Goal: Obtain resource: Download file/media

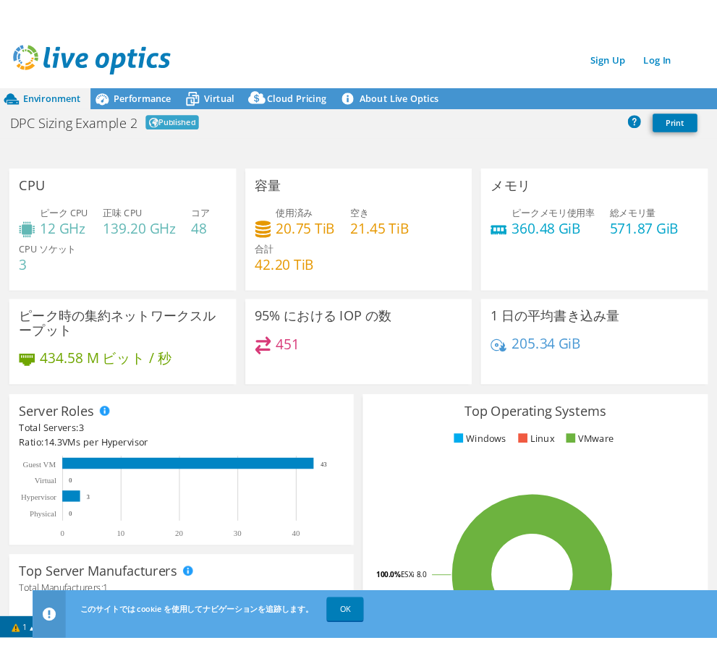
scroll to position [411, 0]
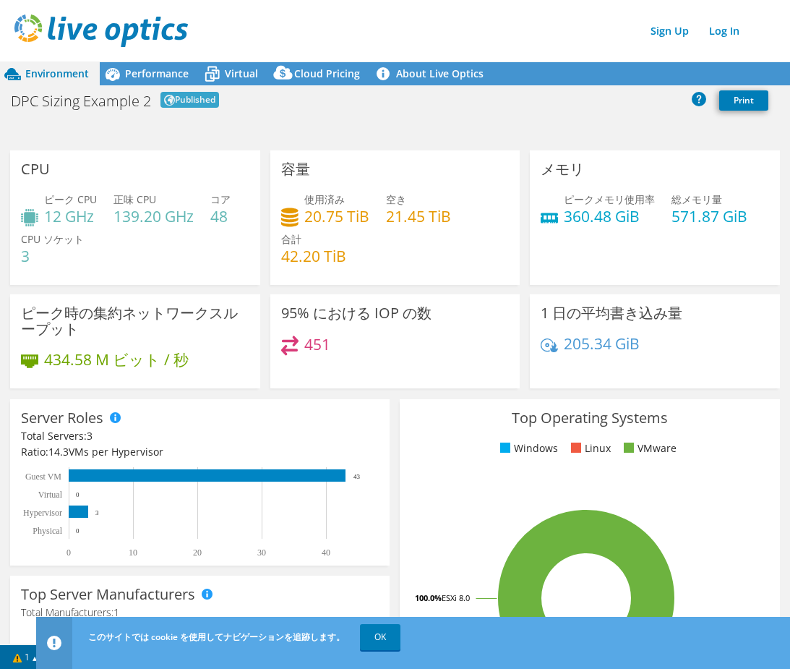
click at [265, 131] on div "Environment Performance Virtual Cloud Pricing 3" at bounding box center [395, 350] width 790 height 638
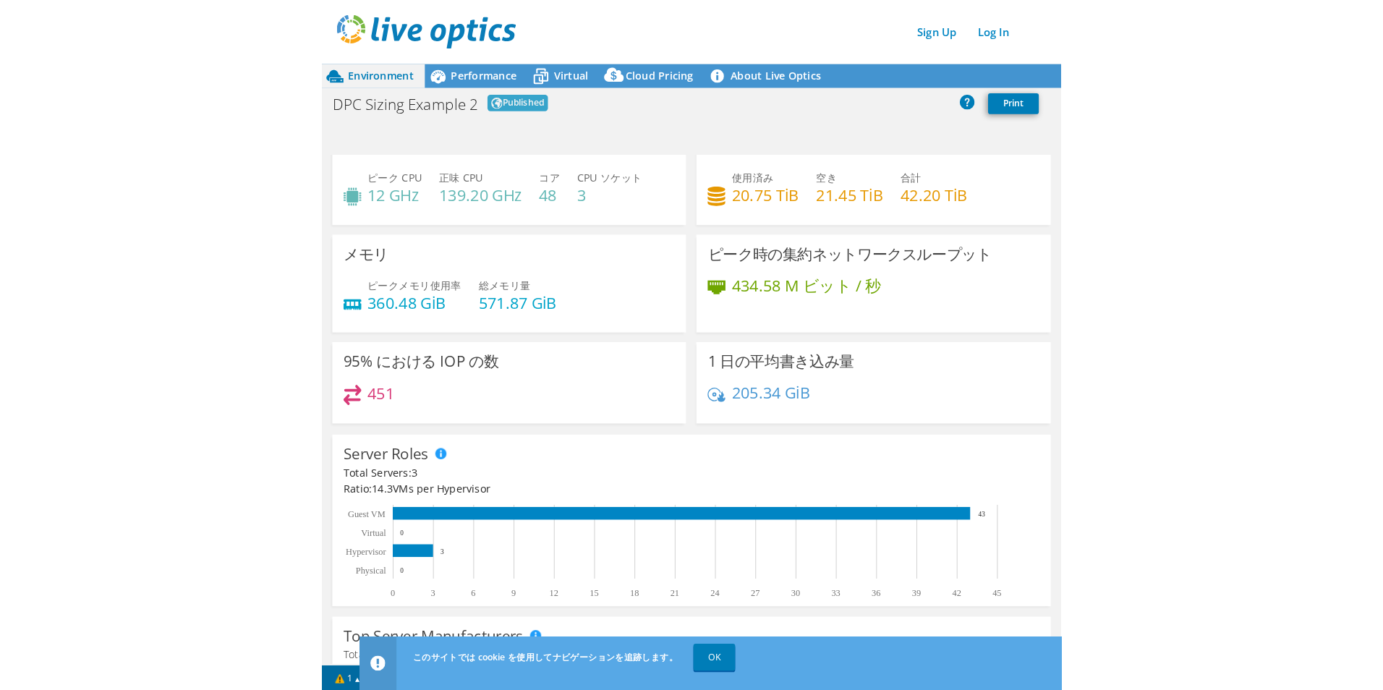
scroll to position [0, 0]
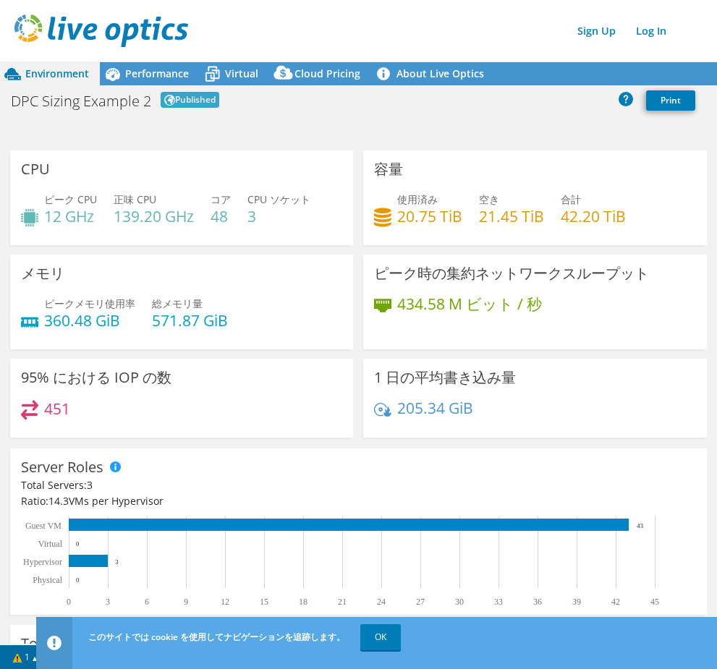
click at [284, 265] on div "メモリ ピークメモリ使用率 360.48 GiB 総メモリ量 571.87 GiB" at bounding box center [181, 302] width 343 height 95
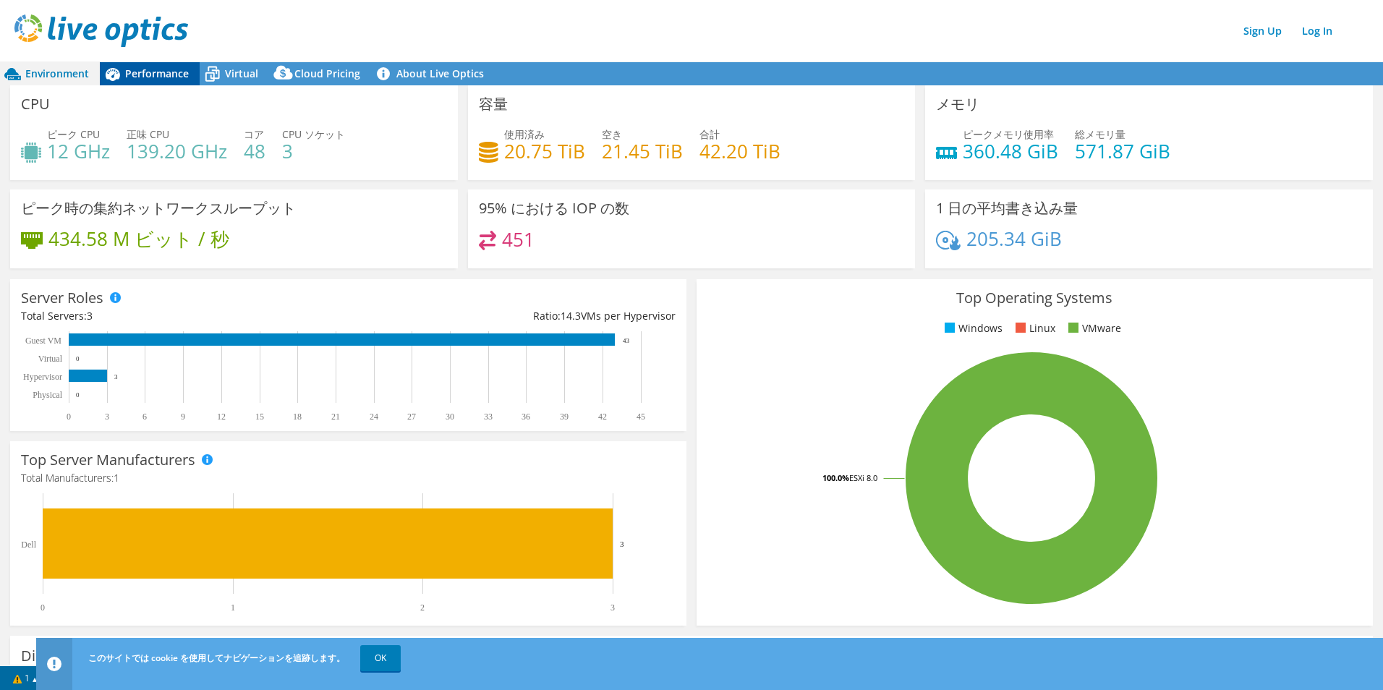
click at [168, 68] on span "Performance" at bounding box center [157, 74] width 64 height 14
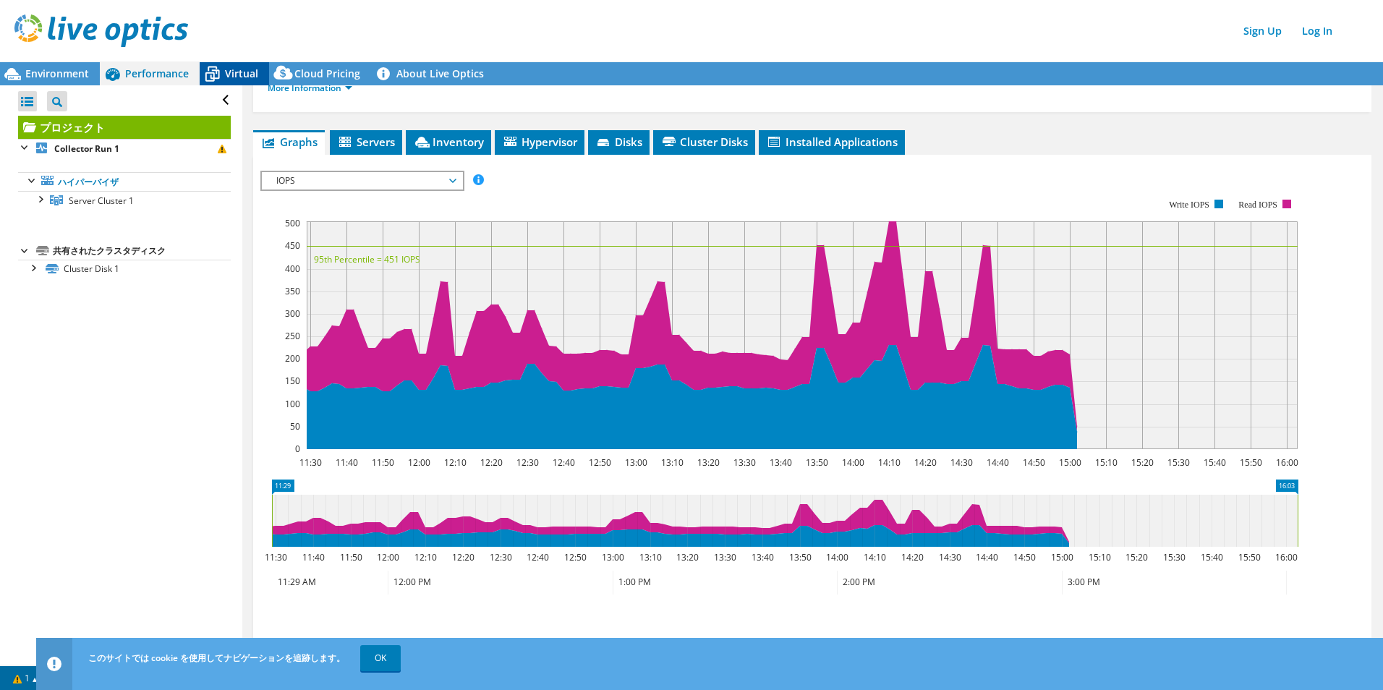
click at [220, 69] on icon at bounding box center [212, 73] width 25 height 25
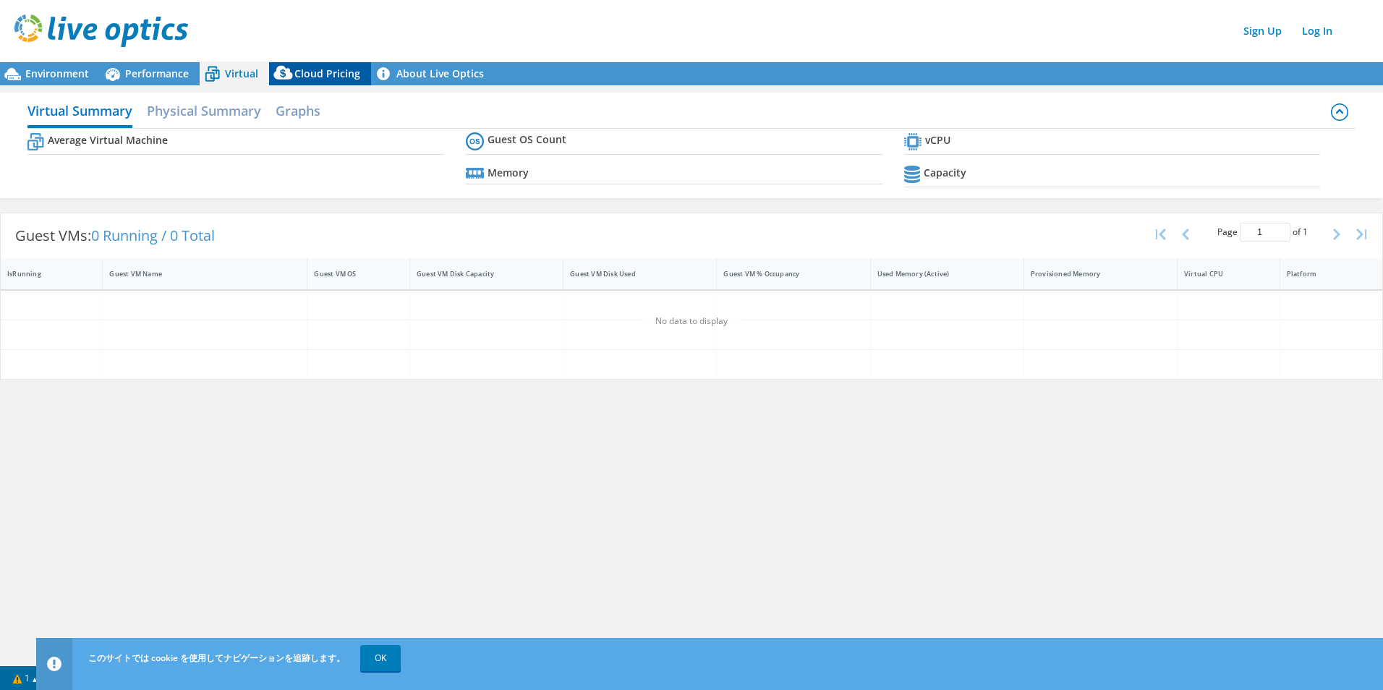
click at [300, 68] on span "Cloud Pricing" at bounding box center [327, 74] width 66 height 14
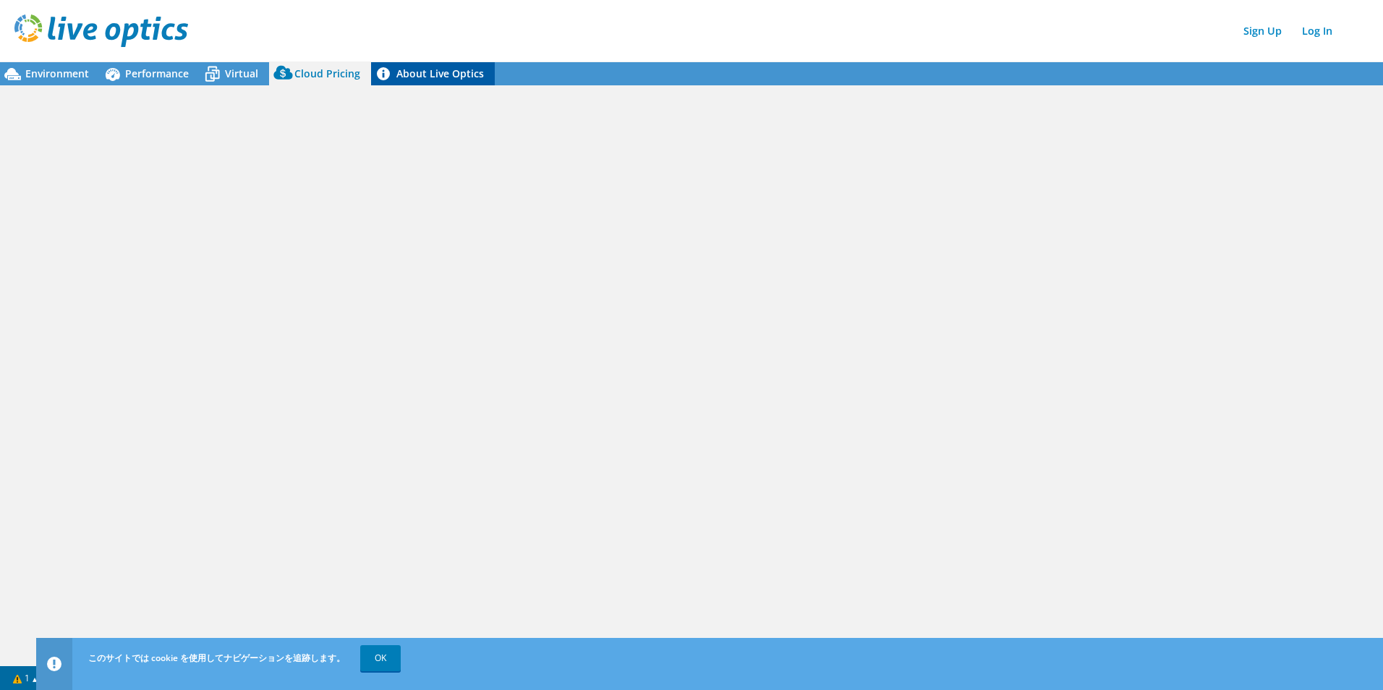
click at [403, 72] on link "About Live Optics" at bounding box center [433, 73] width 124 height 23
click at [46, 80] on span "Environment" at bounding box center [57, 74] width 64 height 14
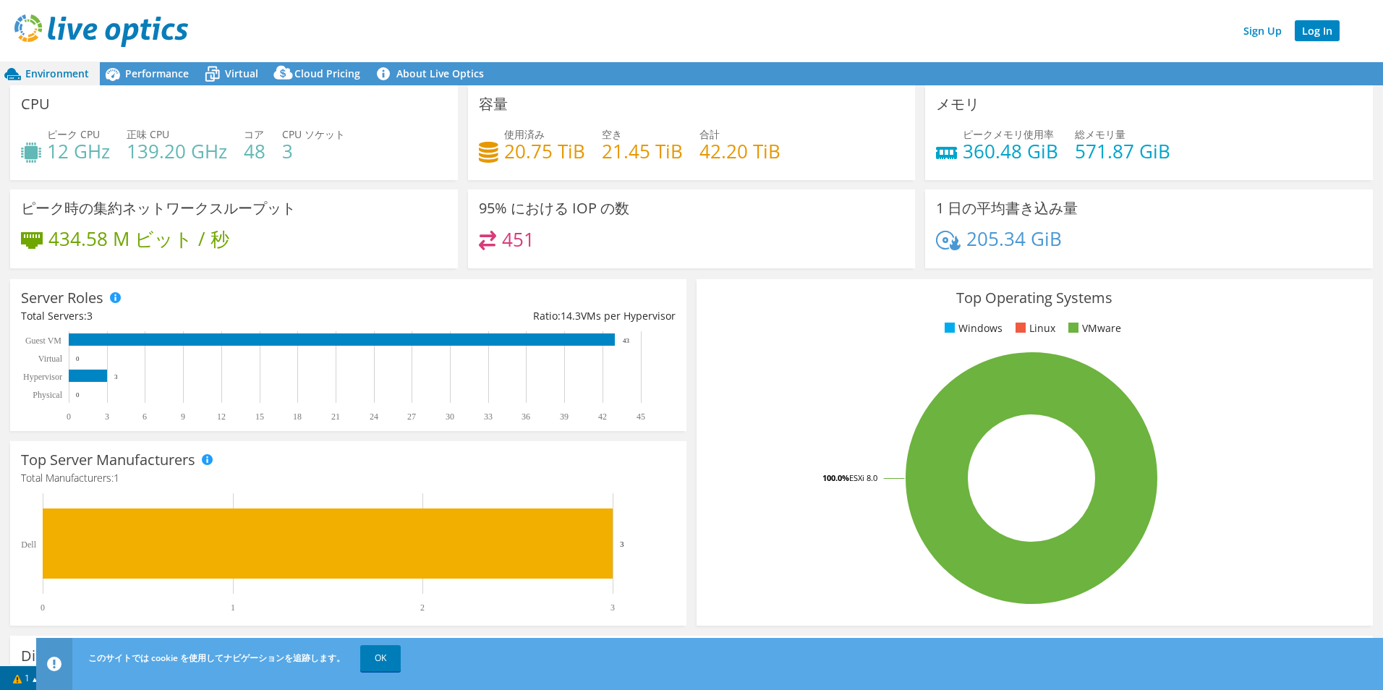
click at [724, 38] on link "Log In" at bounding box center [1317, 30] width 45 height 21
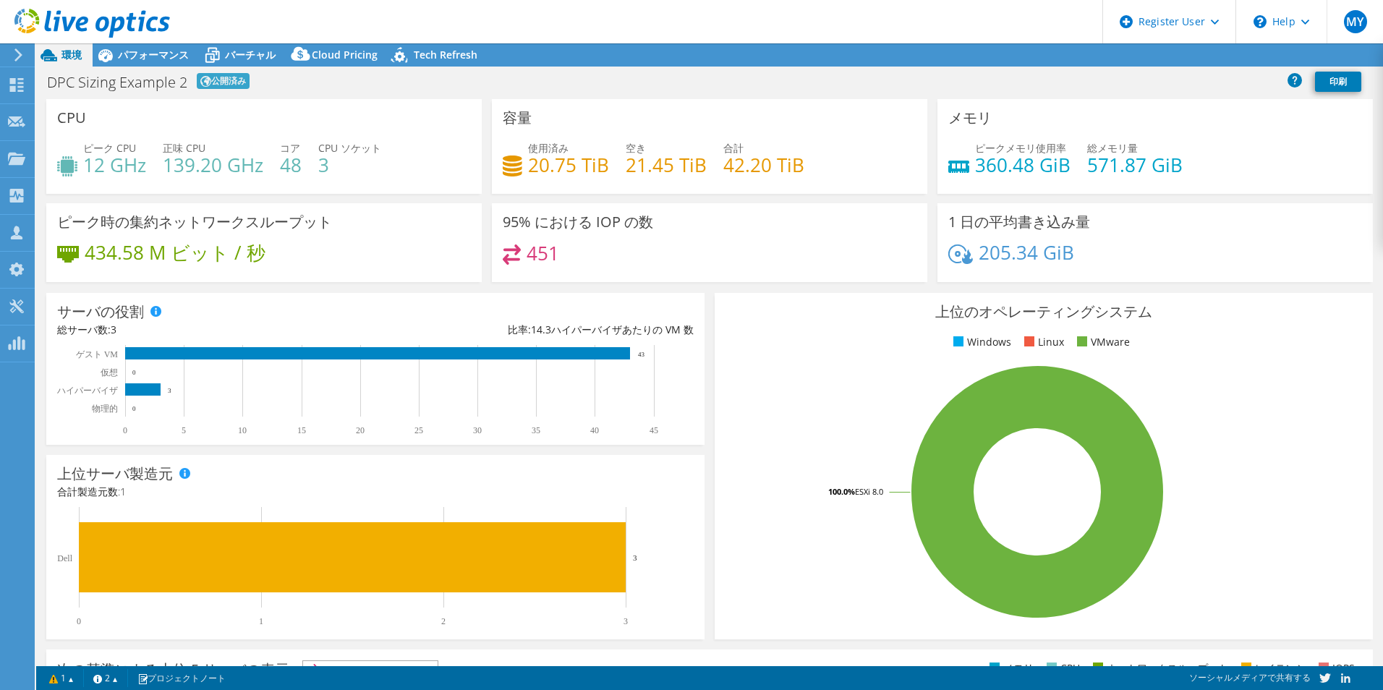
select select "Tokyo"
select select "JPY"
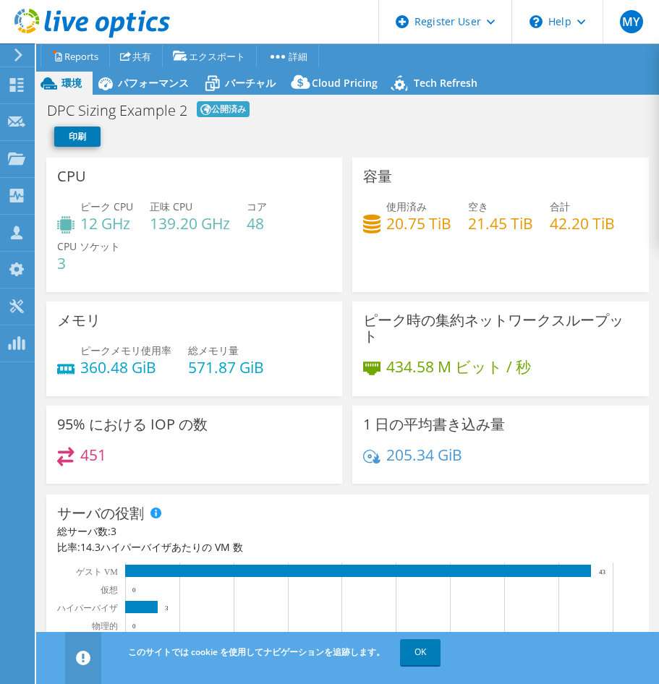
scroll to position [58, 0]
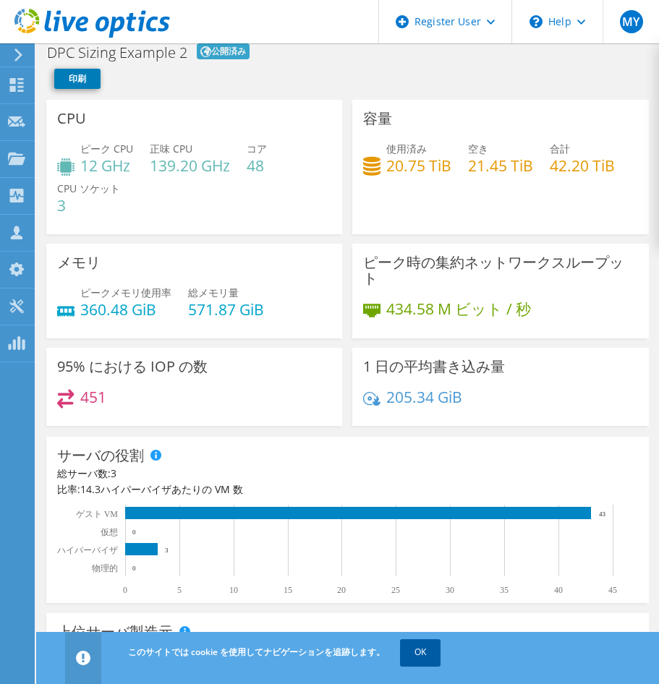
click at [401, 654] on link "OK" at bounding box center [420, 652] width 41 height 26
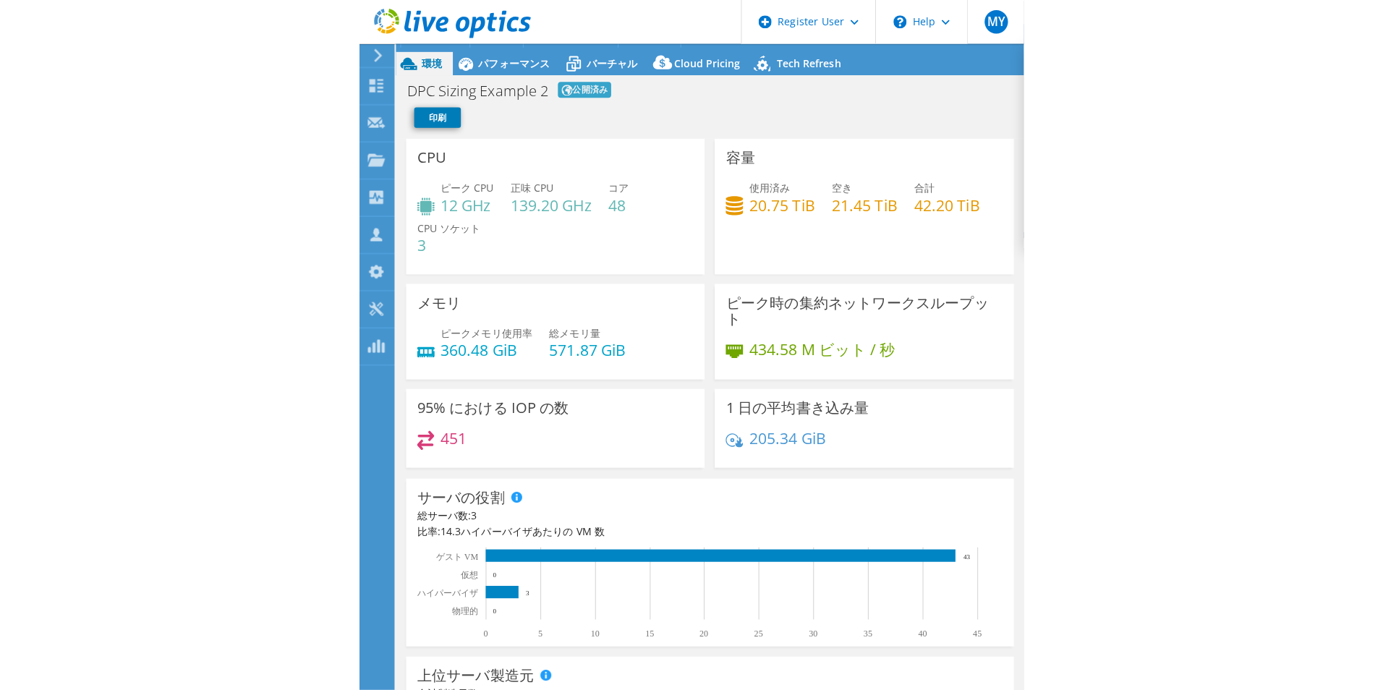
scroll to position [0, 0]
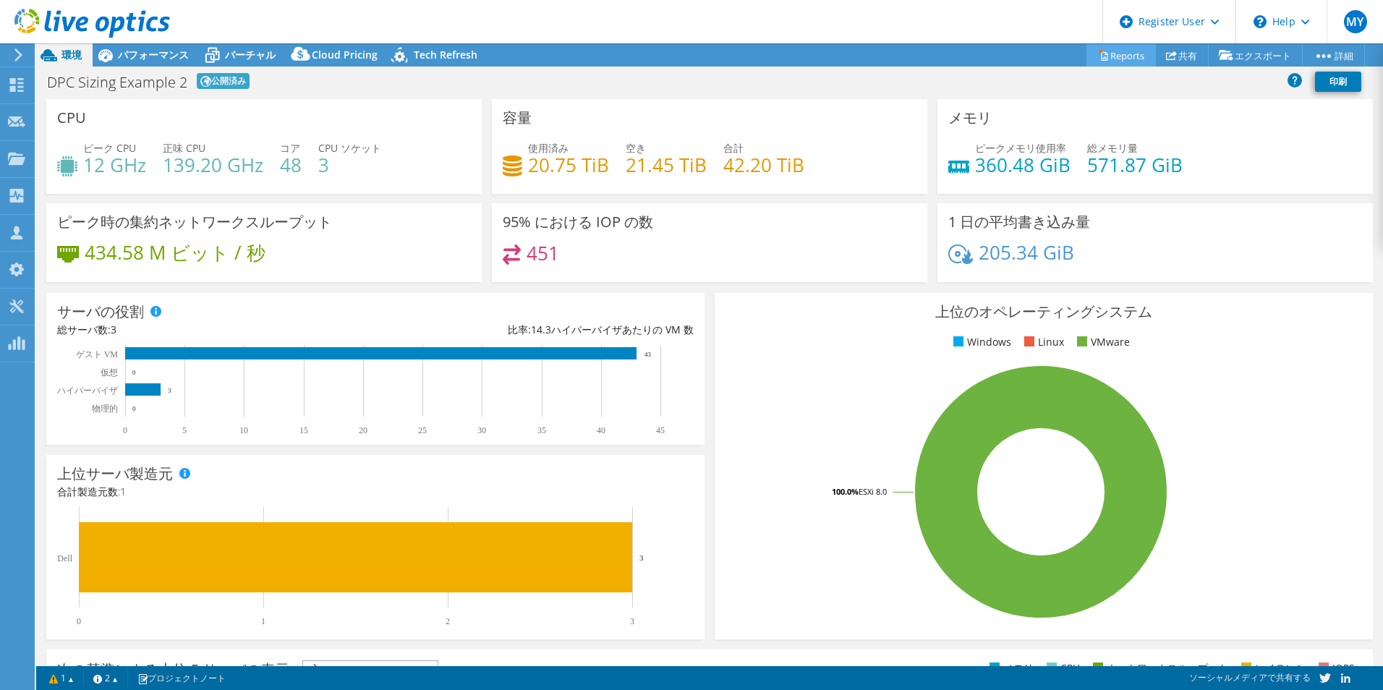
click at [1104, 49] on link "Reports" at bounding box center [1120, 55] width 69 height 22
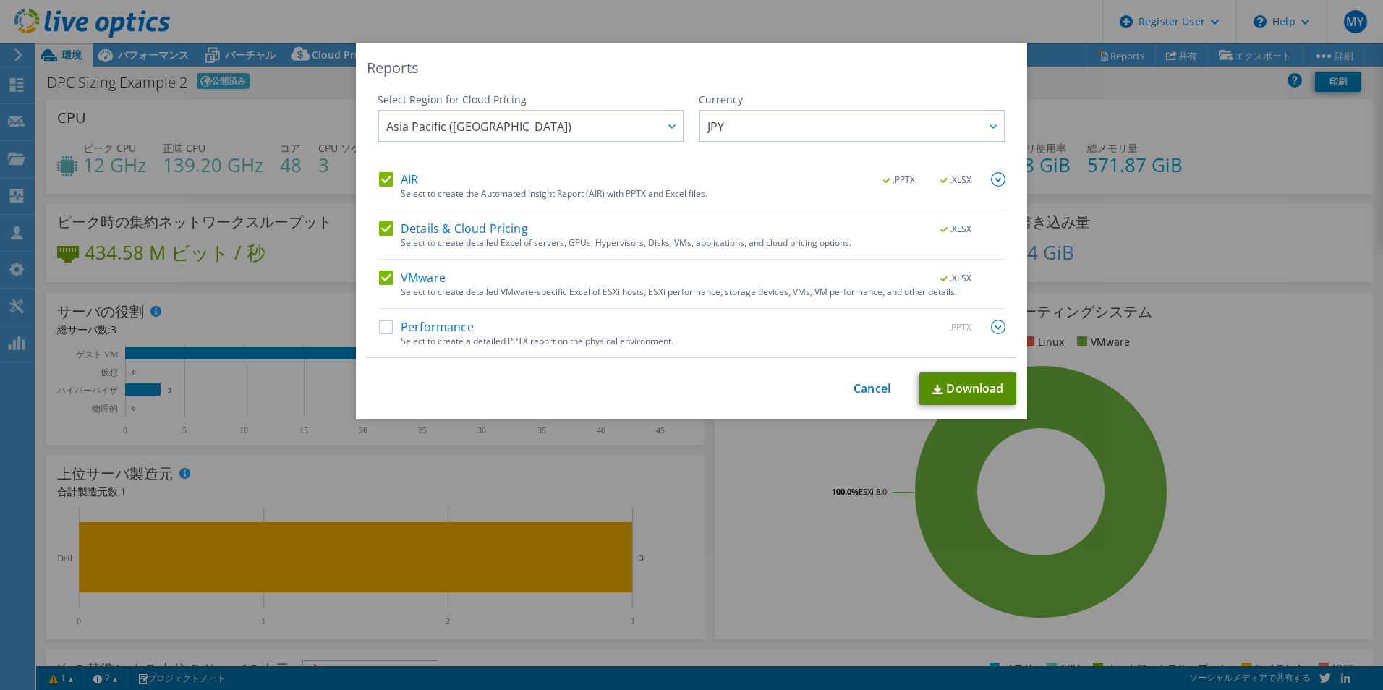
click at [971, 391] on link "Download" at bounding box center [967, 388] width 97 height 33
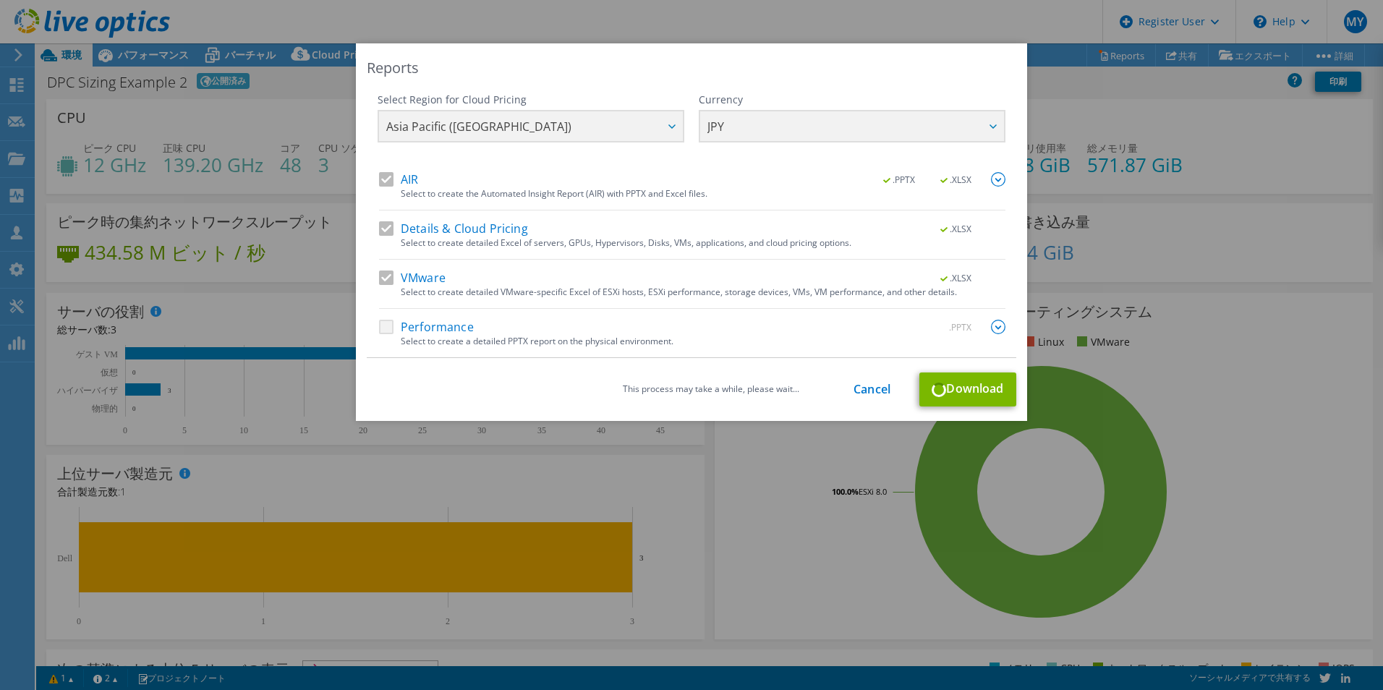
click at [605, 130] on div "Select Region for Cloud Pricing Asia Pacific (Hong Kong) Asia Pacific (Mumbai) …" at bounding box center [692, 133] width 628 height 80
click at [707, 46] on div "Reports Select Region for Cloud Pricing Asia Pacific (Hong Kong) Asia Pacific (…" at bounding box center [691, 232] width 671 height 378
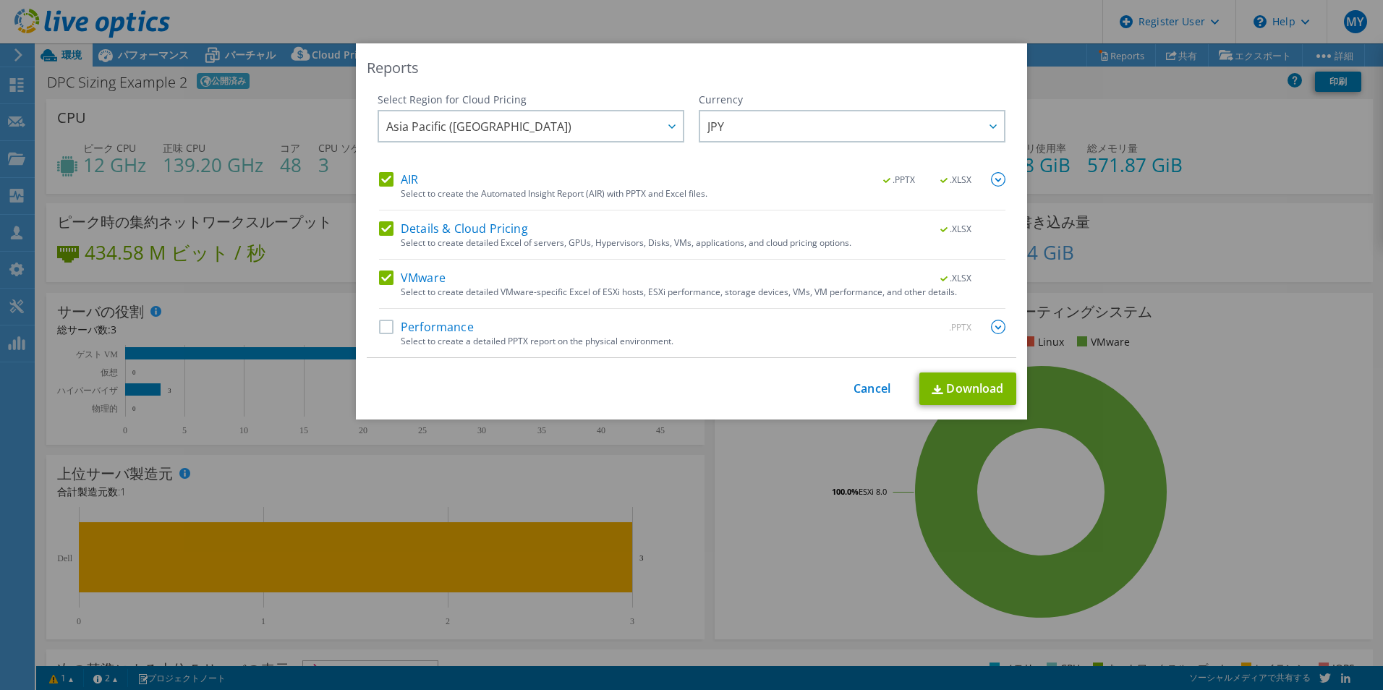
click at [1245, 219] on div "Reports Select Region for Cloud Pricing Asia Pacific (Hong Kong) Asia Pacific (…" at bounding box center [691, 344] width 1383 height 603
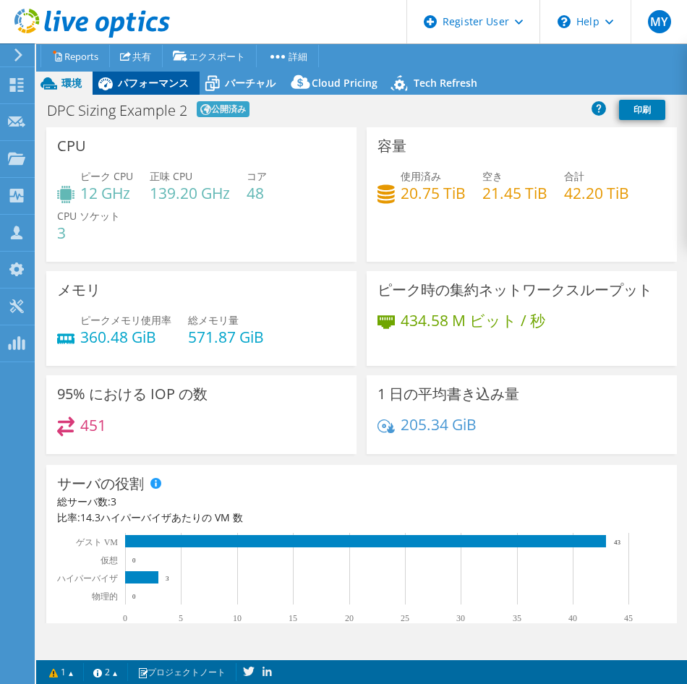
click at [166, 84] on span "パフォーマンス" at bounding box center [153, 83] width 71 height 14
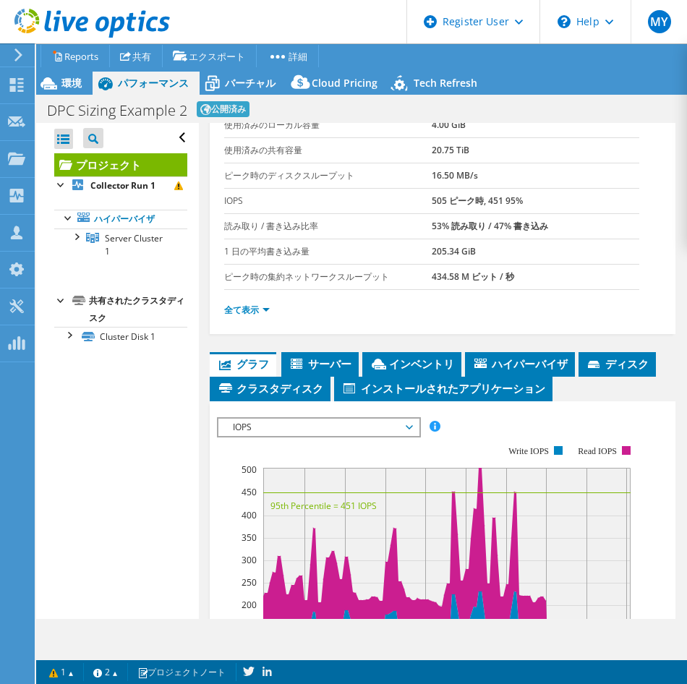
scroll to position [132, 0]
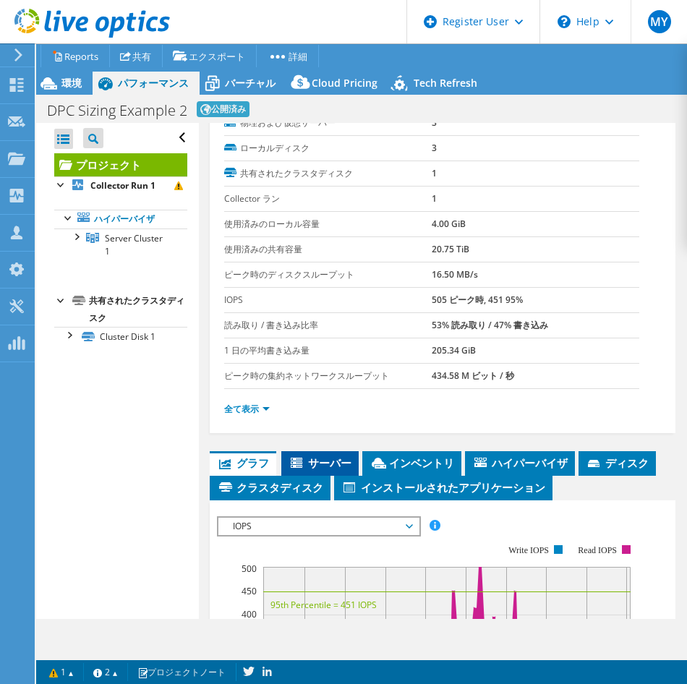
click at [333, 463] on span "サーバー" at bounding box center [320, 463] width 63 height 14
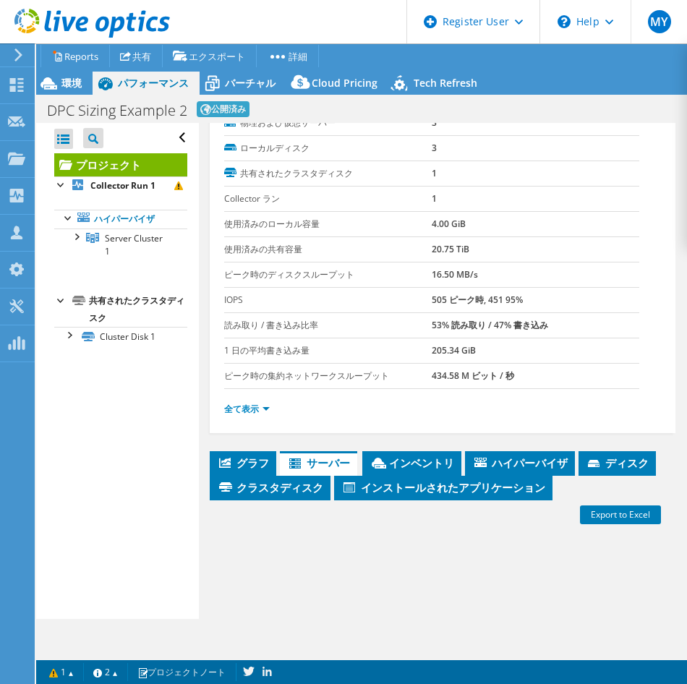
scroll to position [0, 0]
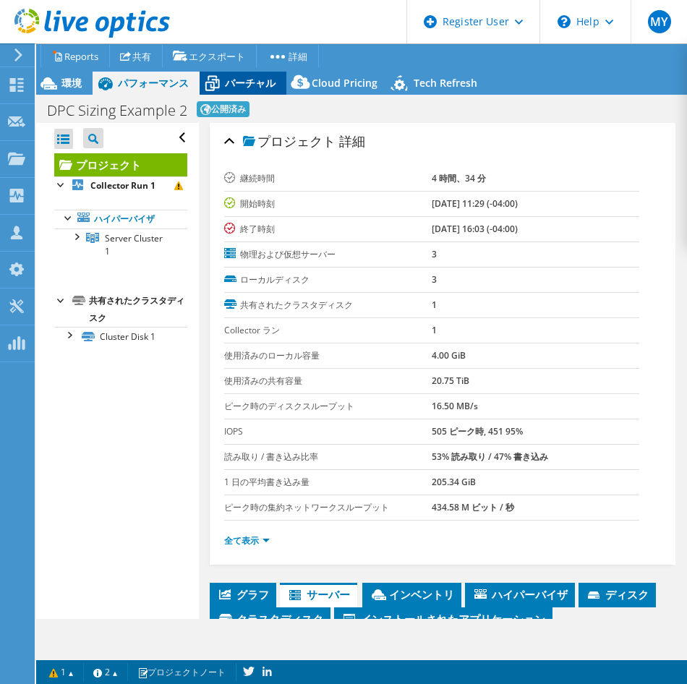
click at [240, 82] on span "バーチャル" at bounding box center [250, 83] width 51 height 14
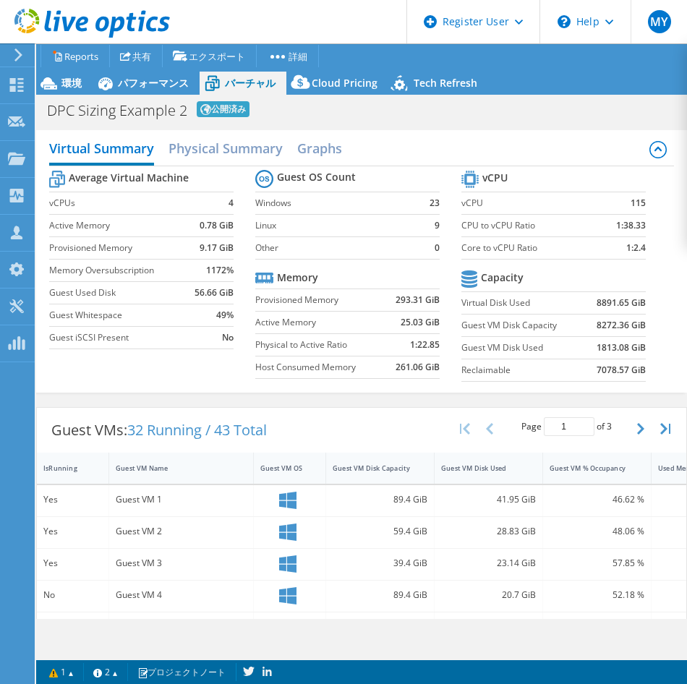
click at [189, 214] on td "Active Memory" at bounding box center [121, 225] width 144 height 22
click at [241, 148] on h2 "Physical Summary" at bounding box center [226, 150] width 114 height 32
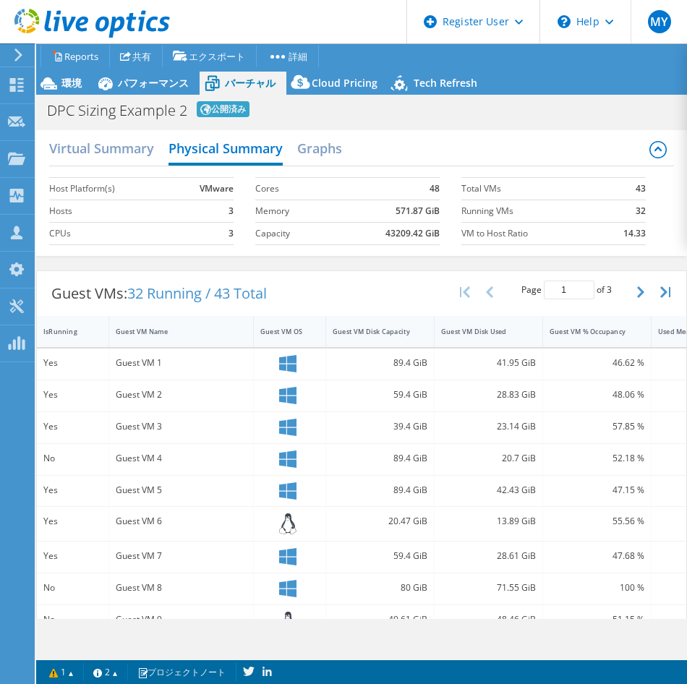
click at [325, 130] on div "Virtual Summary Physical Summary Graphs Host Platform(s) VMware Hosts 3 CPUs 3 …" at bounding box center [361, 193] width 651 height 126
click at [320, 143] on h2 "Graphs" at bounding box center [319, 150] width 45 height 32
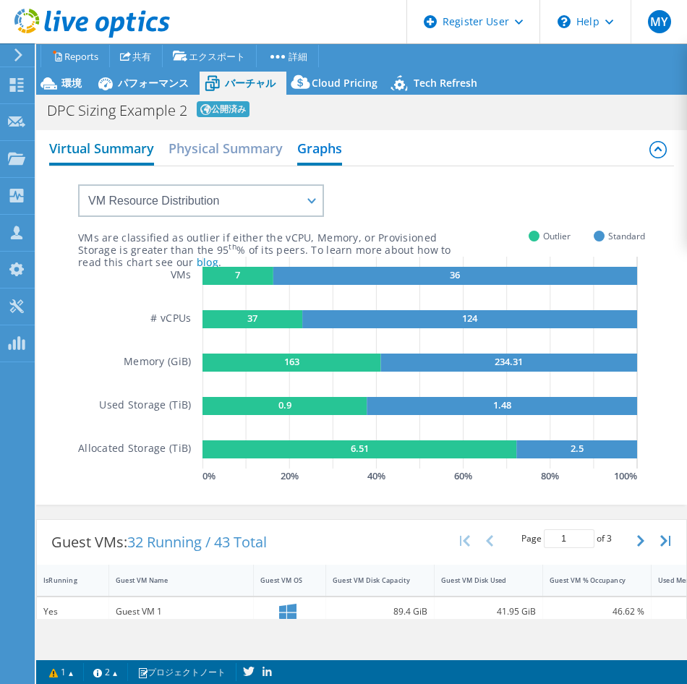
click at [98, 147] on h2 "Virtual Summary" at bounding box center [101, 150] width 105 height 32
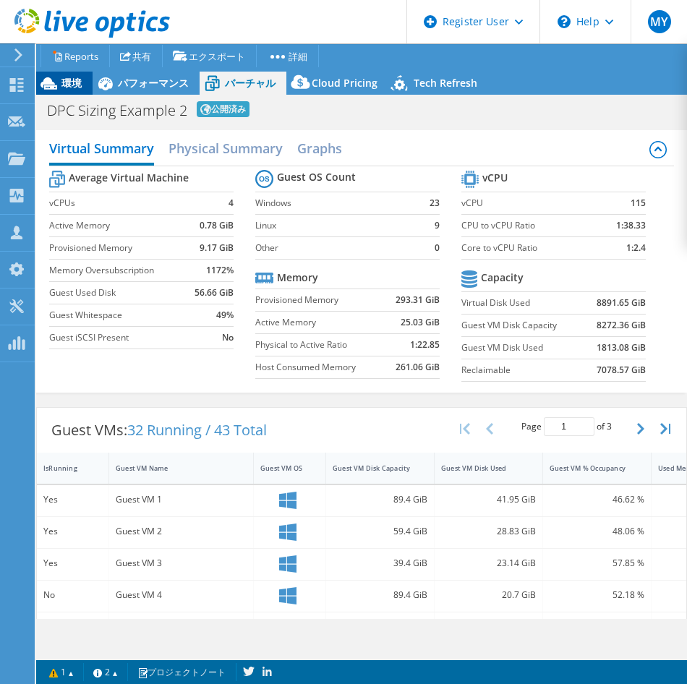
drag, startPoint x: 124, startPoint y: 82, endPoint x: 59, endPoint y: 78, distance: 64.5
click at [124, 82] on span "パフォーマンス" at bounding box center [153, 83] width 71 height 14
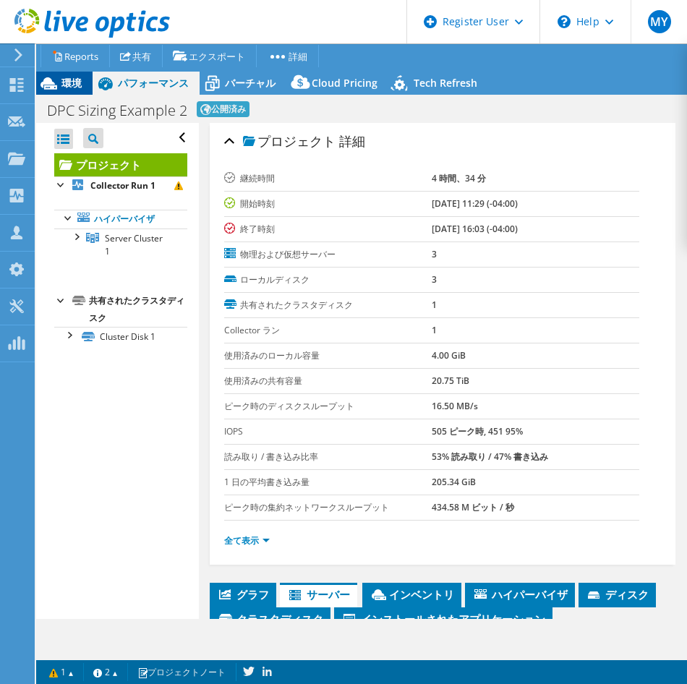
click at [56, 77] on icon at bounding box center [48, 83] width 25 height 25
